Goal: Task Accomplishment & Management: Manage account settings

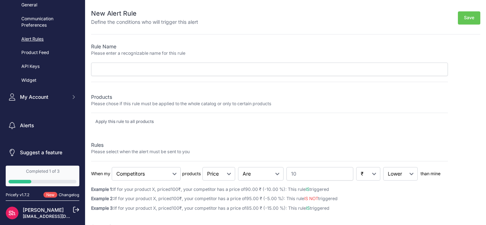
scroll to position [127, 0]
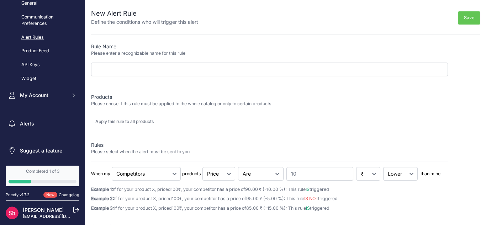
click at [31, 33] on link "Alert Rules" at bounding box center [43, 37] width 74 height 12
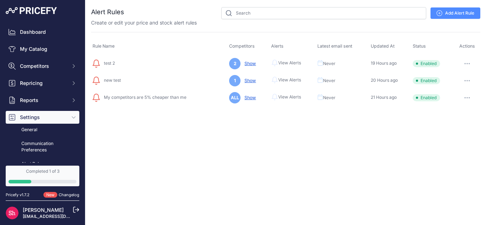
click at [246, 83] on link "Show" at bounding box center [249, 80] width 14 height 5
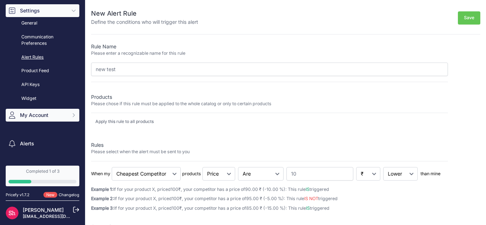
scroll to position [71, 0]
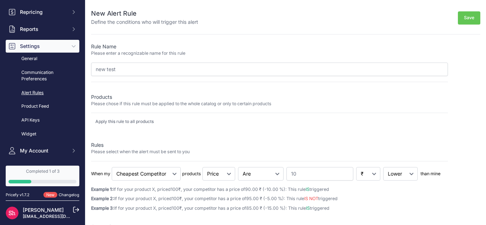
click at [34, 93] on link "Alert Rules" at bounding box center [43, 93] width 74 height 12
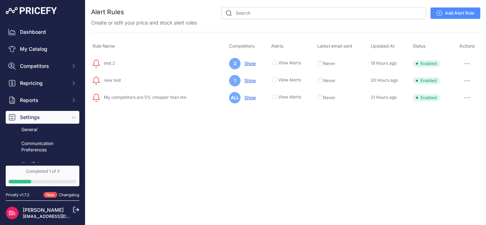
click at [251, 62] on link "Show" at bounding box center [249, 63] width 14 height 5
